Goal: Task Accomplishment & Management: Use online tool/utility

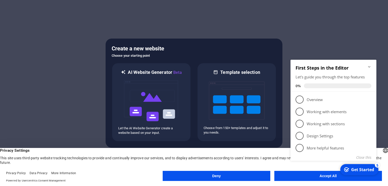
click div "checkmark Get Started 5 First Steps in the Editor Let's guide you through the t…"
click at [301, 100] on span "1" at bounding box center [299, 100] width 8 height 8
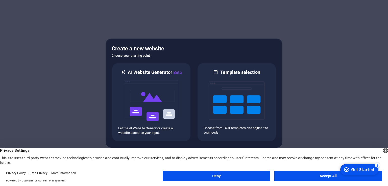
click at [322, 176] on button "Accept All" at bounding box center [327, 176] width 107 height 10
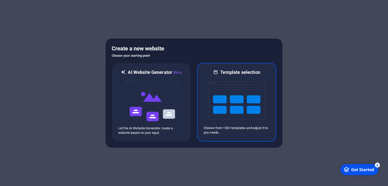
click at [239, 101] on img at bounding box center [237, 100] width 56 height 50
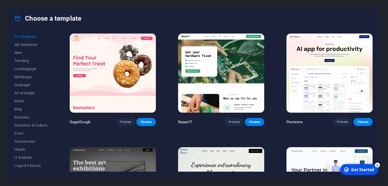
click at [31, 37] on span "All Templates" at bounding box center [30, 37] width 33 height 4
click at [28, 44] on span "My Templates" at bounding box center [30, 45] width 33 height 4
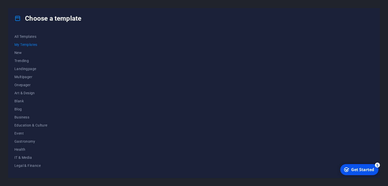
click at [360, 168] on div "Get Started" at bounding box center [362, 170] width 23 height 6
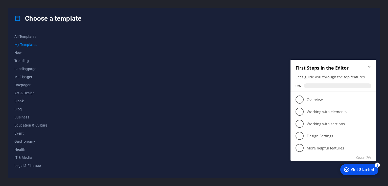
click at [241, 87] on div at bounding box center [221, 102] width 305 height 139
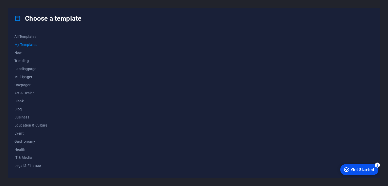
click at [31, 46] on span "My Templates" at bounding box center [30, 45] width 33 height 4
click at [19, 51] on span "New" at bounding box center [30, 53] width 33 height 4
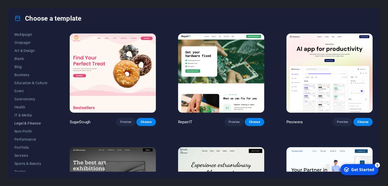
scroll to position [63, 0]
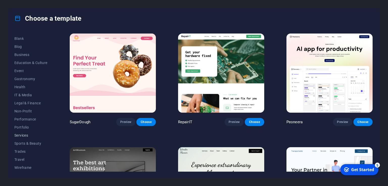
click at [30, 135] on span "Services" at bounding box center [30, 135] width 33 height 4
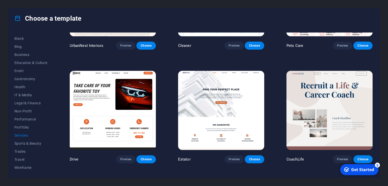
scroll to position [202, 0]
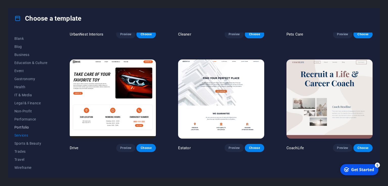
click at [28, 127] on span "Portfolio" at bounding box center [30, 127] width 33 height 4
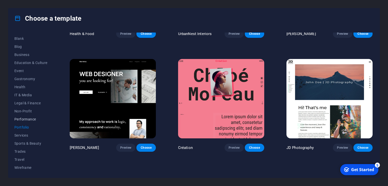
click at [33, 119] on span "Performance" at bounding box center [30, 119] width 33 height 4
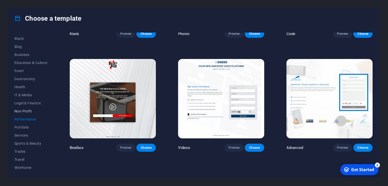
click at [33, 113] on span "Non-Profit" at bounding box center [30, 111] width 33 height 4
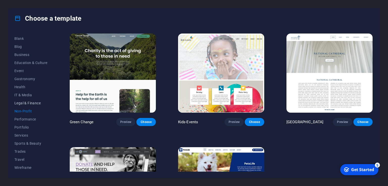
click at [25, 100] on button "Legal & Finance" at bounding box center [30, 103] width 33 height 8
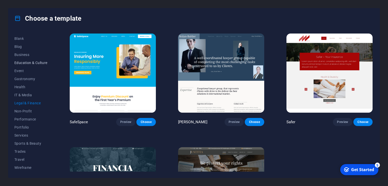
click at [25, 59] on button "Education & Culture" at bounding box center [30, 63] width 33 height 8
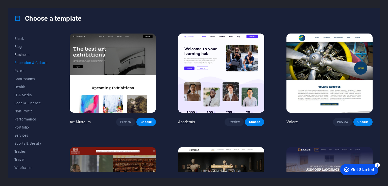
click at [22, 52] on button "Business" at bounding box center [30, 55] width 33 height 8
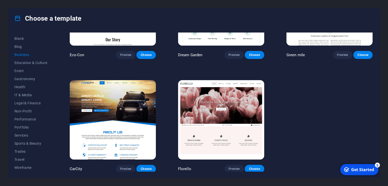
scroll to position [37, 0]
click at [23, 64] on span "Blank" at bounding box center [30, 64] width 33 height 4
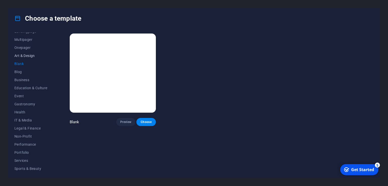
click at [33, 56] on span "Art & Design" at bounding box center [30, 56] width 33 height 4
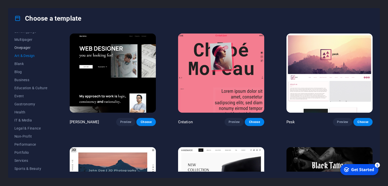
click at [19, 48] on span "Onepager" at bounding box center [30, 48] width 33 height 4
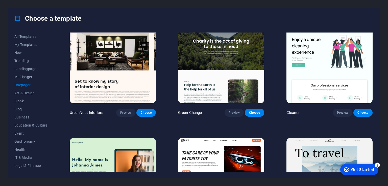
scroll to position [252, 0]
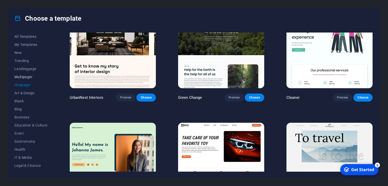
click at [30, 78] on span "Multipager" at bounding box center [30, 77] width 33 height 4
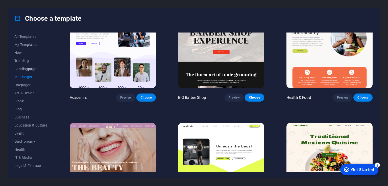
click at [31, 70] on span "Landingpage" at bounding box center [30, 69] width 33 height 4
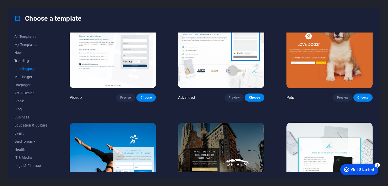
click at [24, 62] on span "Trending" at bounding box center [30, 61] width 33 height 4
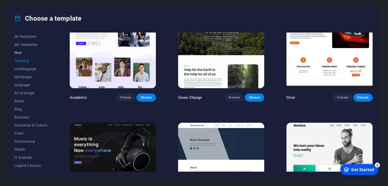
click at [23, 52] on span "New" at bounding box center [30, 53] width 33 height 4
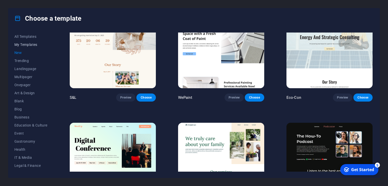
click at [28, 44] on span "My Templates" at bounding box center [30, 45] width 33 height 4
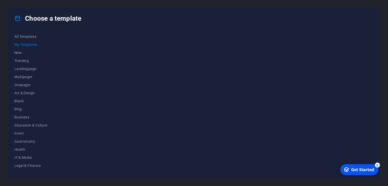
click at [98, 44] on div at bounding box center [221, 102] width 305 height 139
click at [201, 62] on div at bounding box center [221, 102] width 305 height 139
drag, startPoint x: 201, startPoint y: 62, endPoint x: 196, endPoint y: 71, distance: 10.3
click at [166, 56] on div at bounding box center [221, 102] width 305 height 139
click at [345, 168] on icon "Get Started 5 items remaining, 0% complete" at bounding box center [346, 170] width 5 height 5
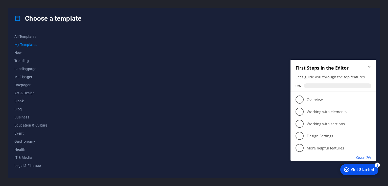
click at [365, 156] on button "Close this" at bounding box center [363, 157] width 15 height 5
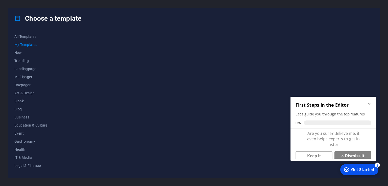
click at [3, 15] on div "Choose a template All Templates My Templates New Trending Landingpage Multipage…" at bounding box center [194, 93] width 388 height 186
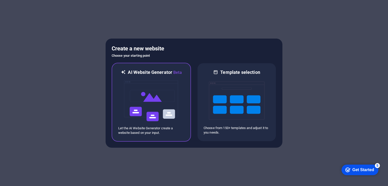
click at [163, 94] on img at bounding box center [151, 101] width 56 height 50
